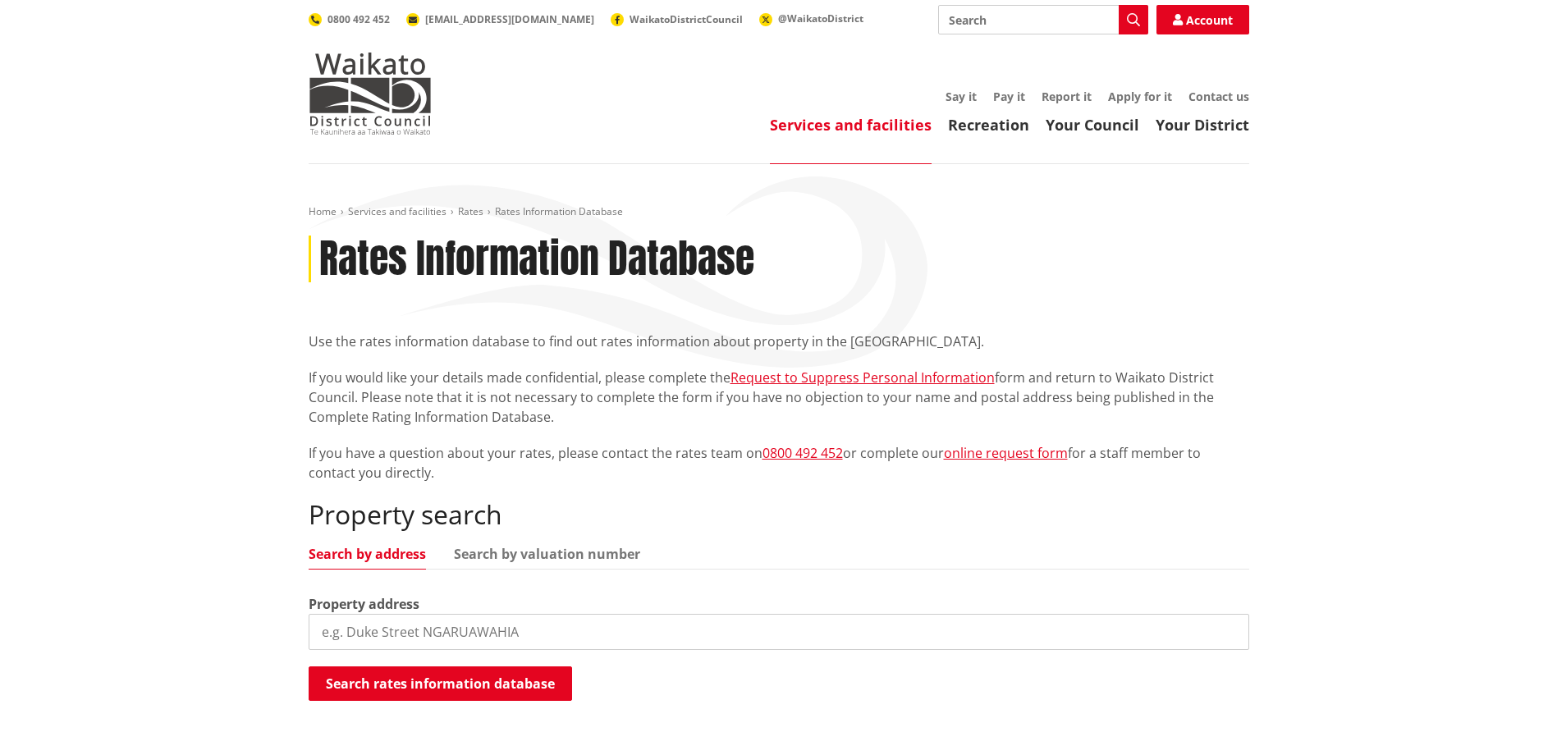
click at [580, 635] on input "search" at bounding box center [779, 632] width 941 height 36
click at [533, 683] on button "Search rates information database" at bounding box center [440, 683] width 263 height 34
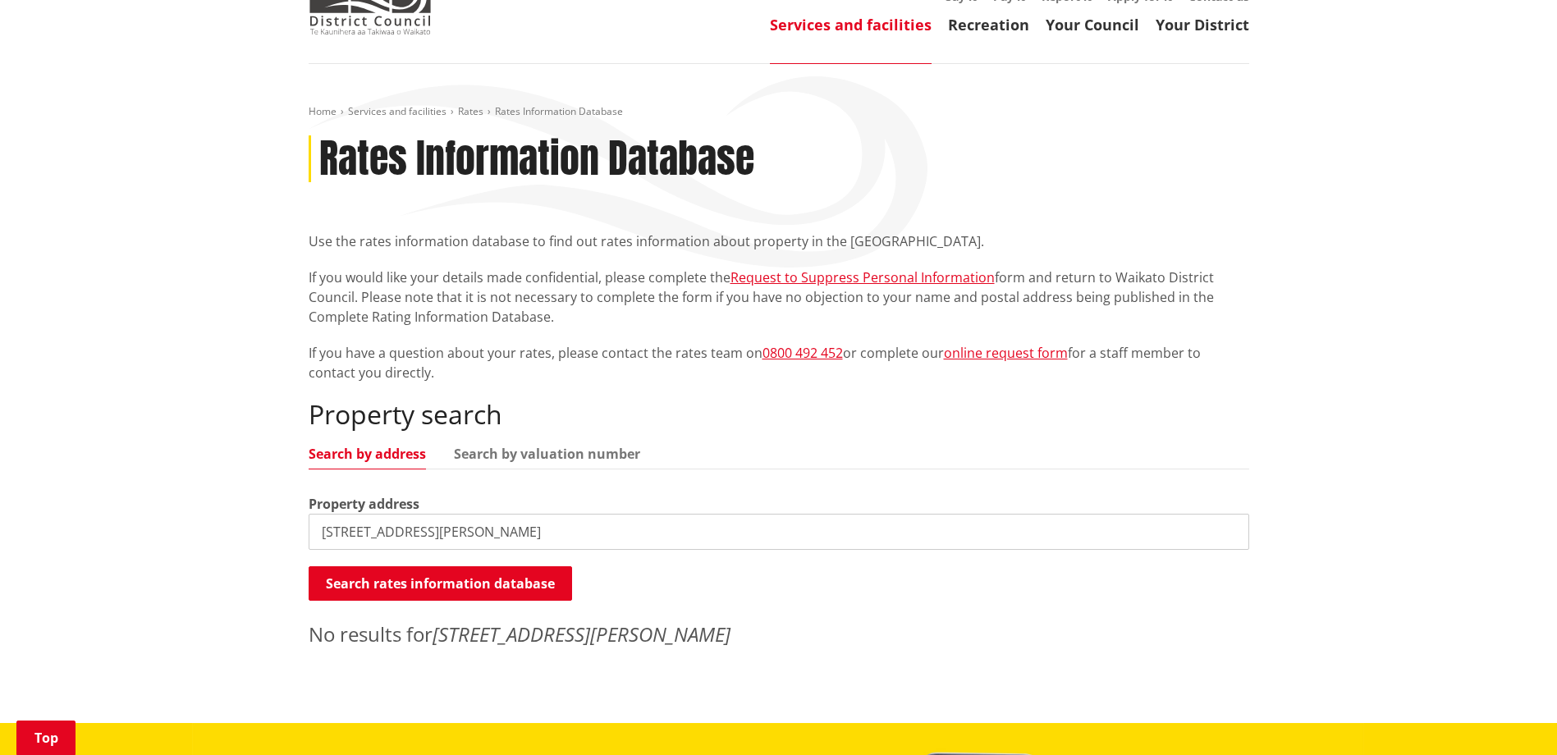
scroll to position [82, 0]
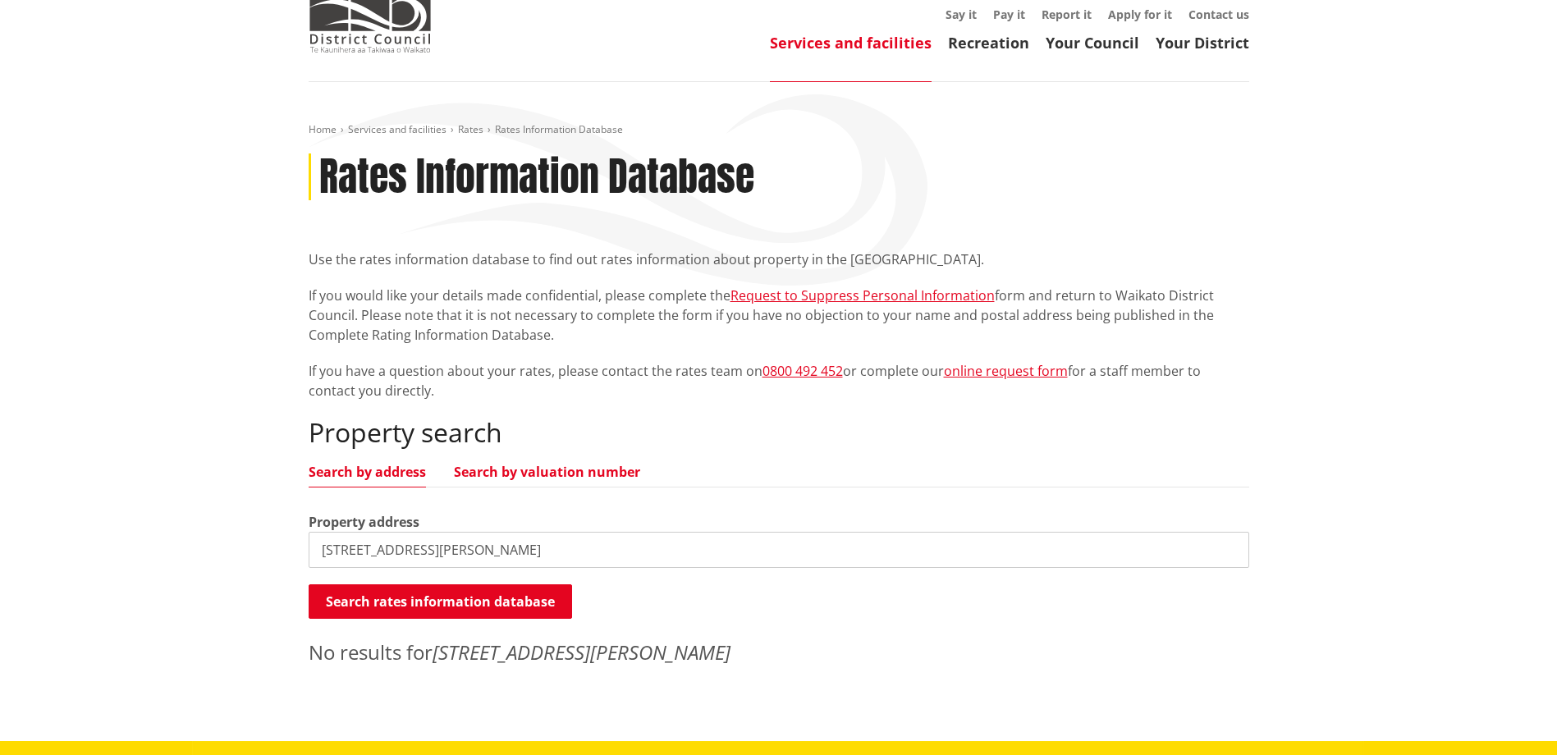
click at [515, 472] on link "Search by valuation number" at bounding box center [547, 471] width 186 height 13
click at [581, 474] on link "Search by valuation number" at bounding box center [547, 471] width 186 height 13
click at [525, 550] on input "[STREET_ADDRESS][PERSON_NAME]" at bounding box center [779, 550] width 941 height 36
drag, startPoint x: 556, startPoint y: 548, endPoint x: -51, endPoint y: 522, distance: 607.9
click at [0, 522] on html "Skip to content Toggle search Toggle navigation Services and facilities Recreat…" at bounding box center [778, 691] width 1557 height 1547
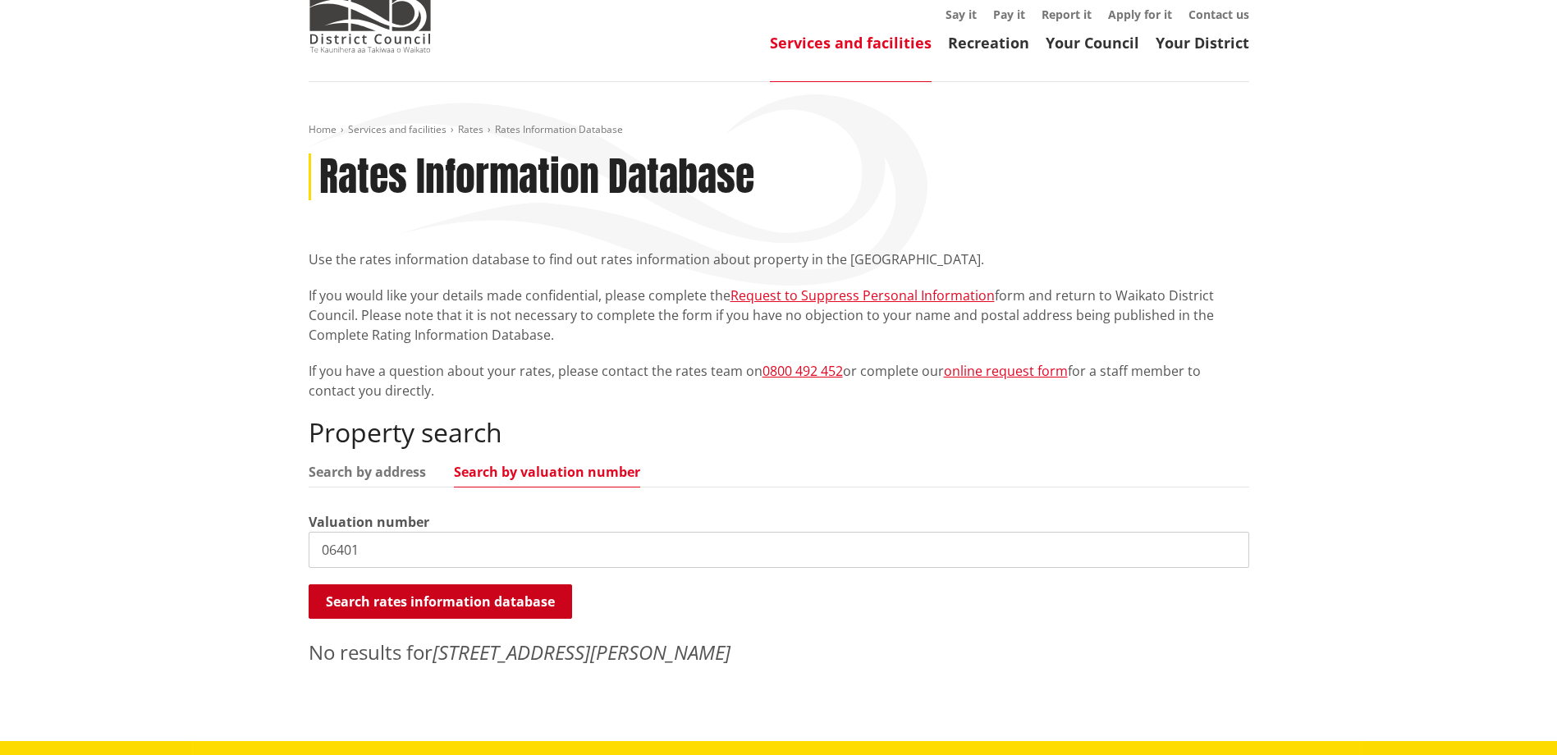
click at [411, 606] on button "Search rates information database" at bounding box center [440, 601] width 263 height 34
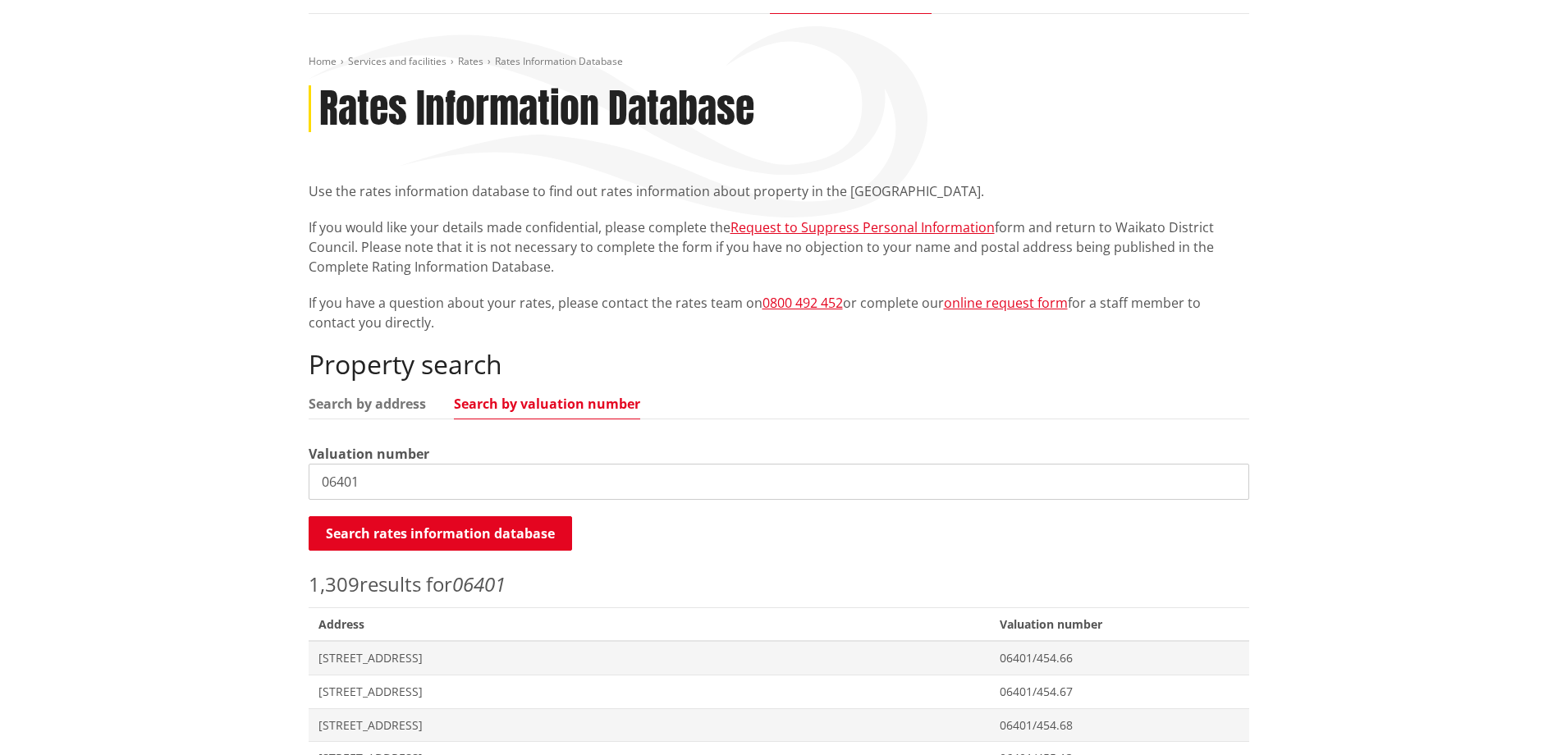
scroll to position [0, 0]
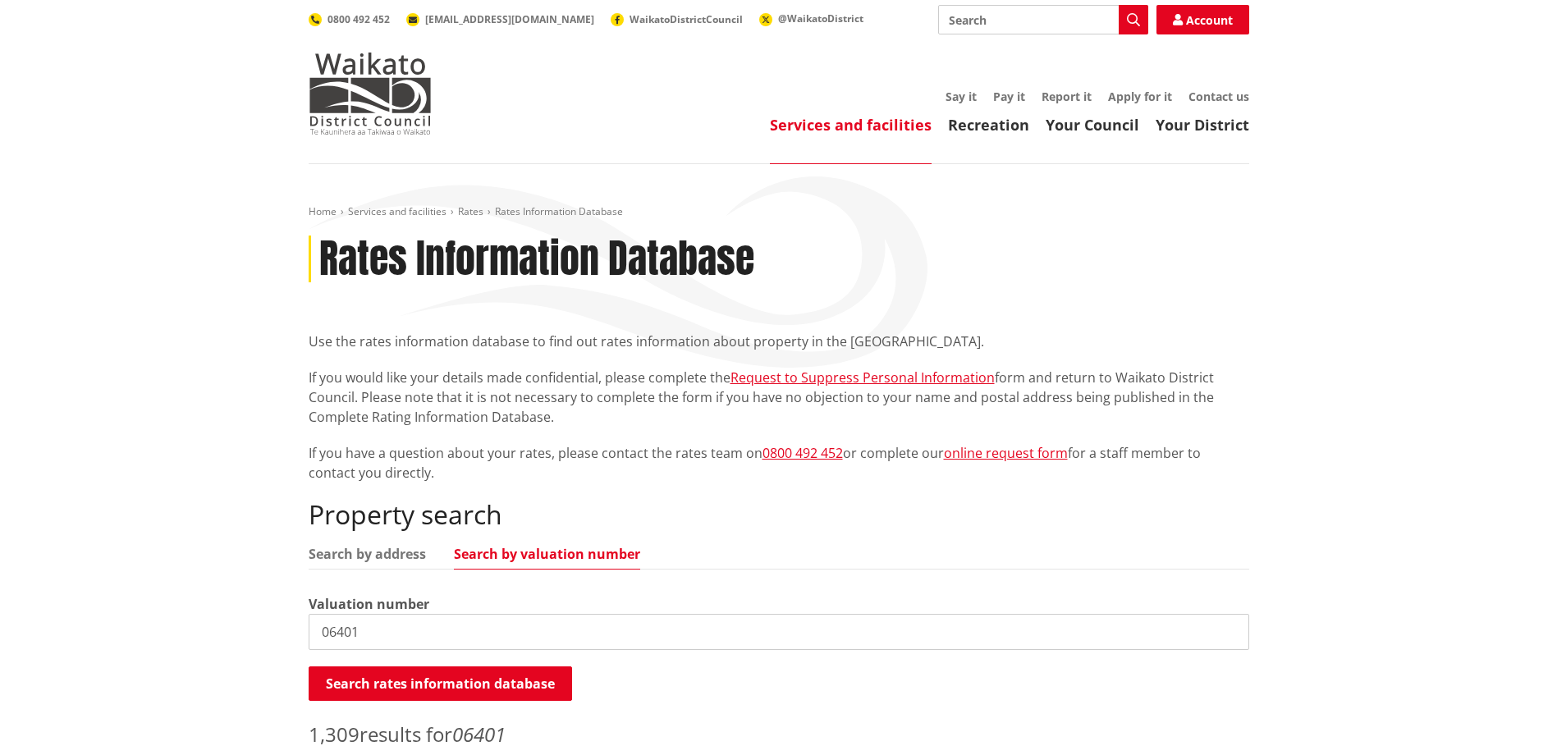
drag, startPoint x: 400, startPoint y: 632, endPoint x: 457, endPoint y: 641, distance: 57.3
click at [400, 634] on input "06401" at bounding box center [779, 632] width 941 height 36
type input "06401/248.00"
click at [412, 680] on button "Search rates information database" at bounding box center [440, 683] width 263 height 34
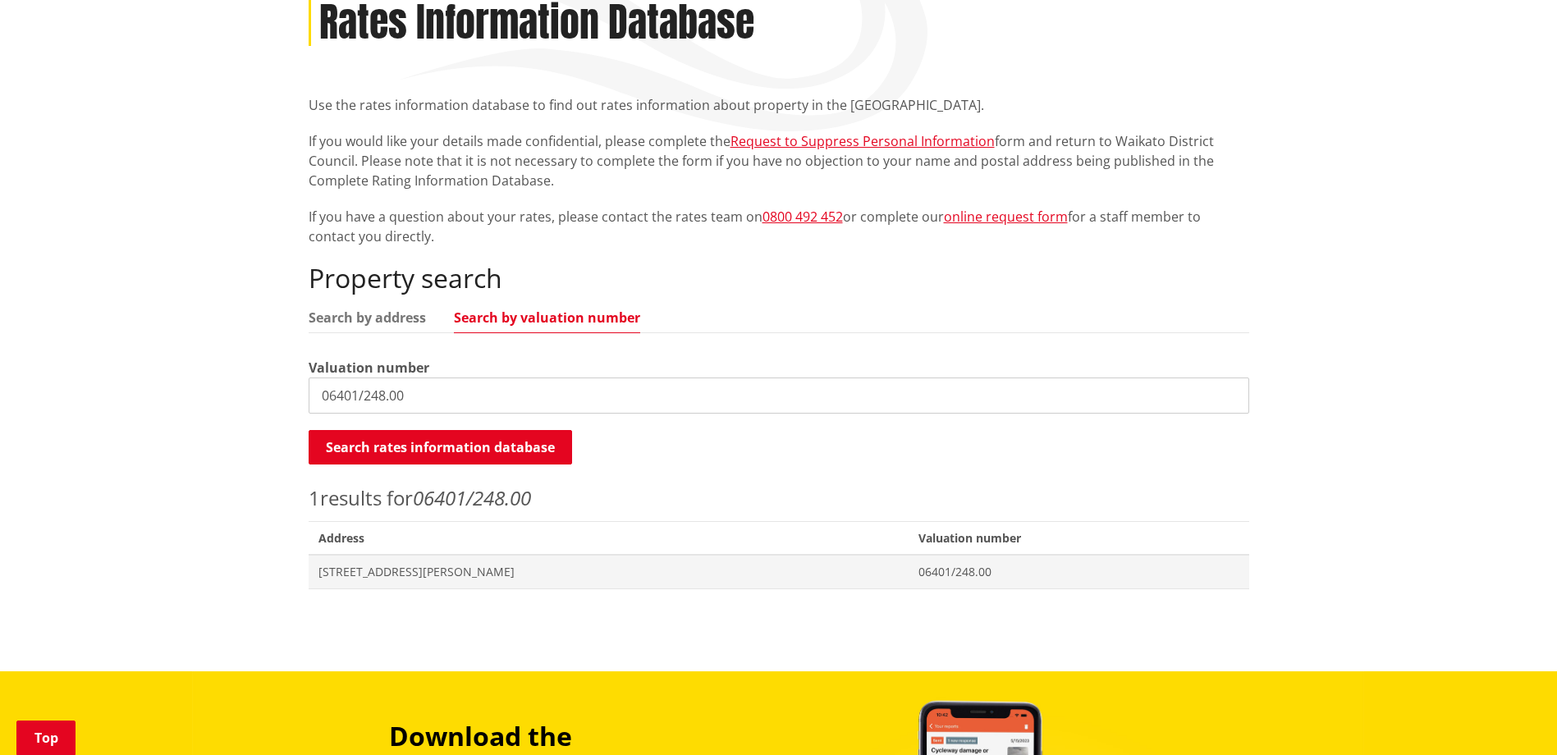
scroll to position [246, 0]
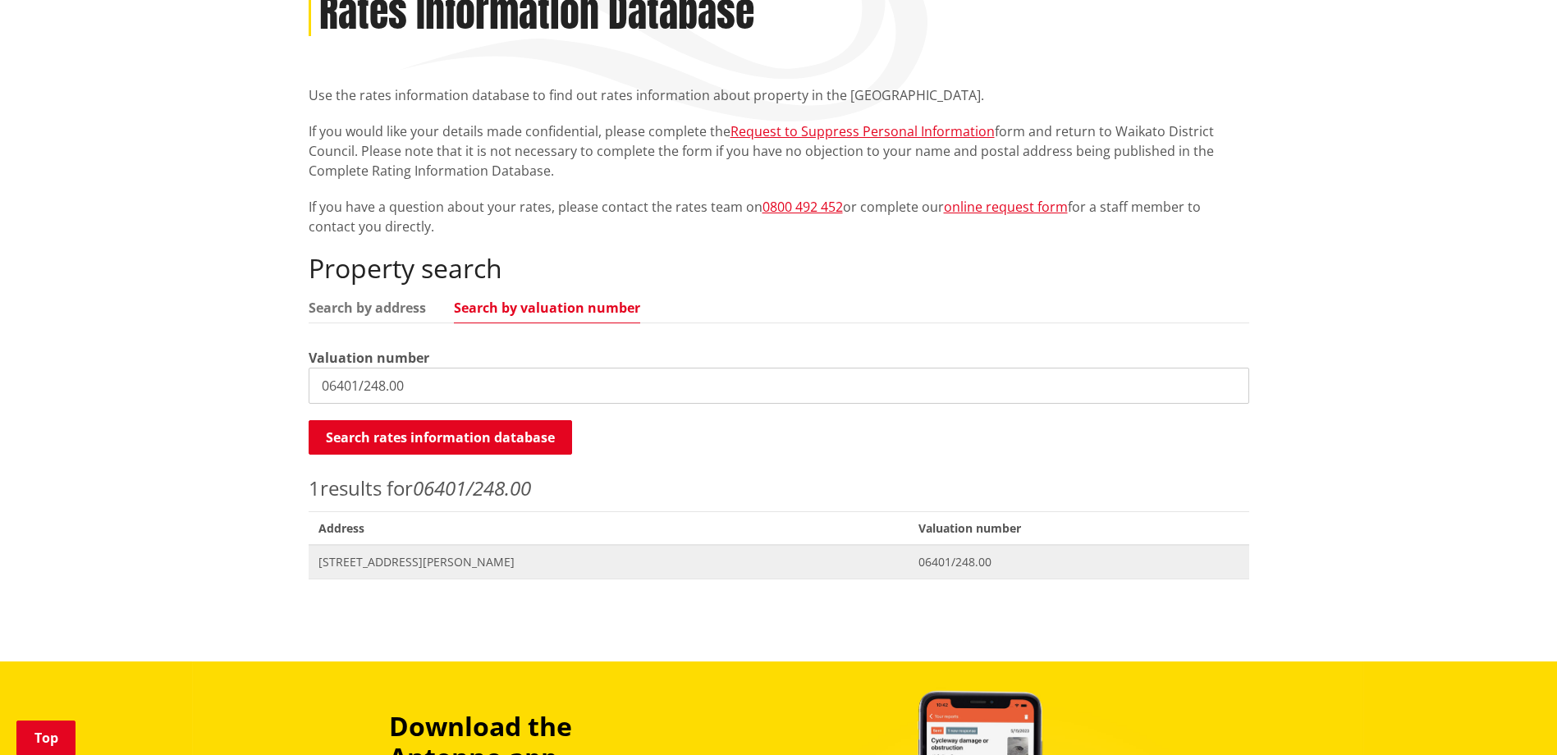
click at [427, 562] on span "[STREET_ADDRESS][PERSON_NAME]" at bounding box center [608, 562] width 581 height 16
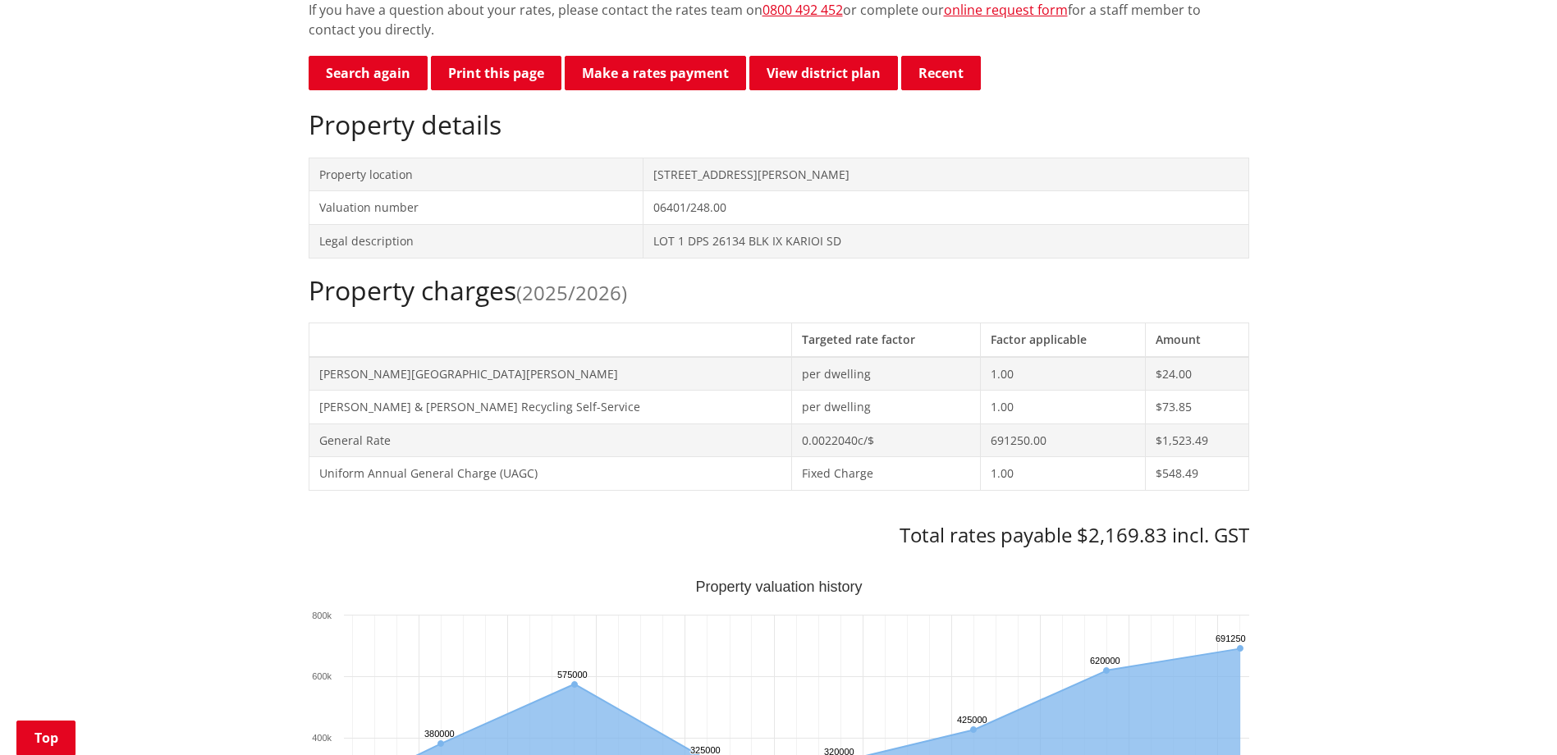
scroll to position [410, 0]
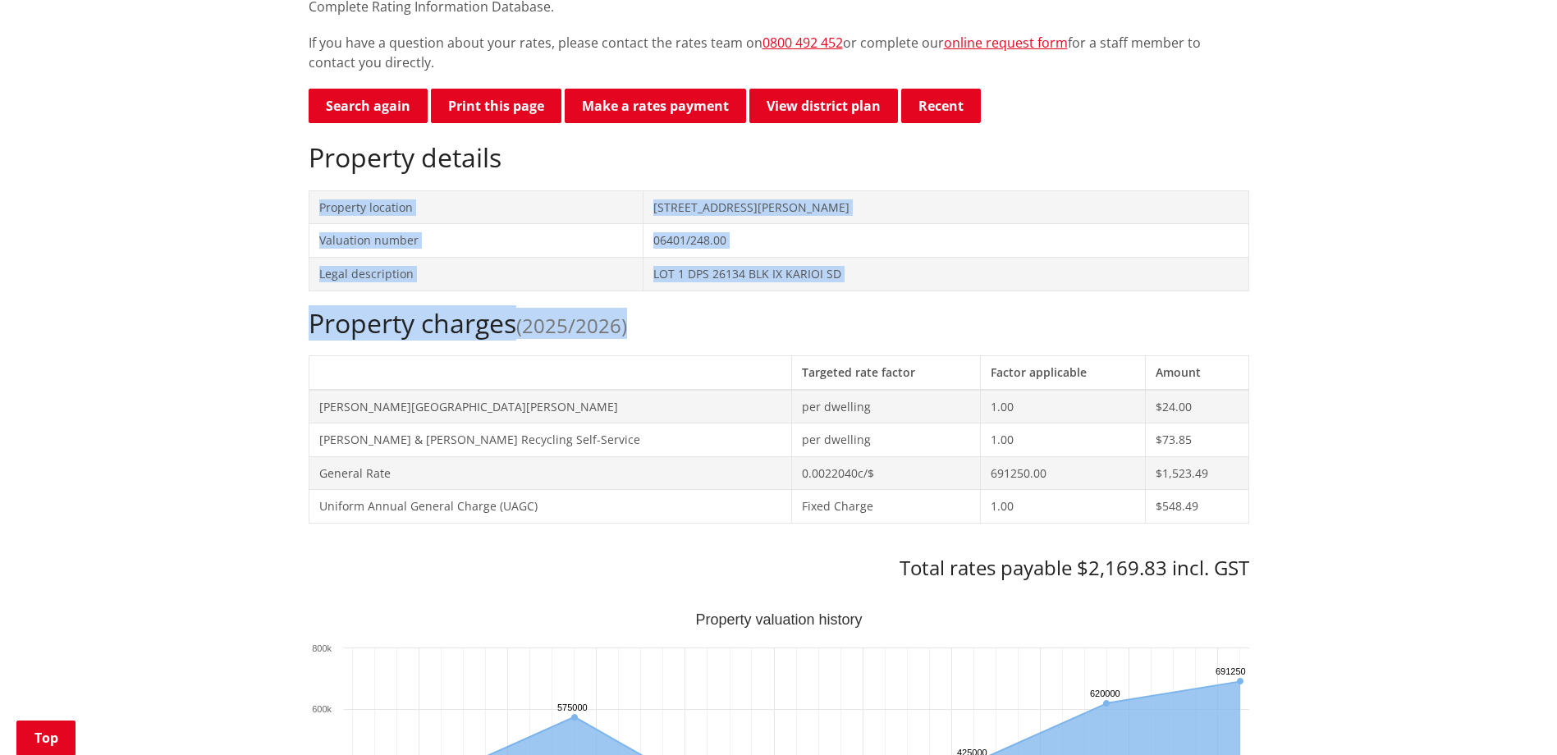
drag, startPoint x: 296, startPoint y: 190, endPoint x: 1270, endPoint y: 506, distance: 1023.3
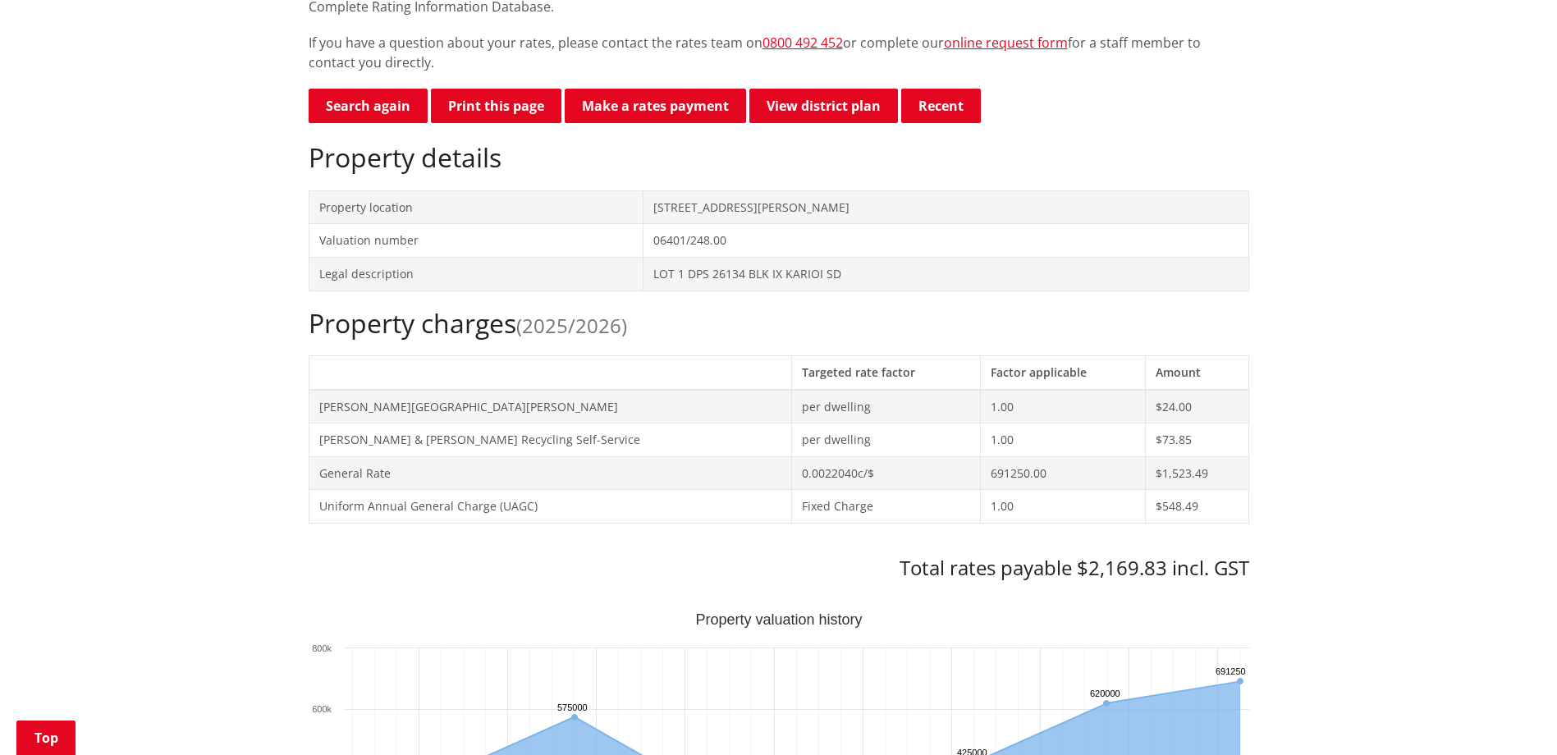
drag, startPoint x: 1270, startPoint y: 506, endPoint x: 1361, endPoint y: 579, distance: 117.3
